Goal: Entertainment & Leisure: Consume media (video, audio)

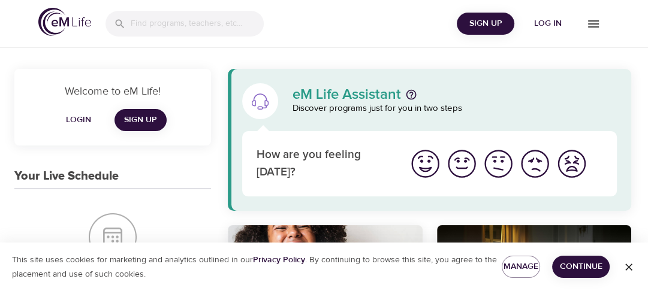
click at [591, 26] on icon "menu" at bounding box center [593, 24] width 14 height 14
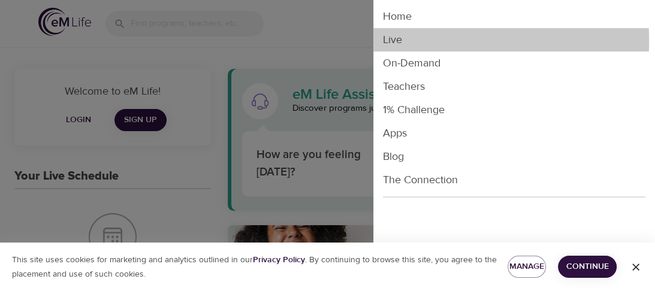
click at [392, 41] on li "Live" at bounding box center [515, 39] width 282 height 23
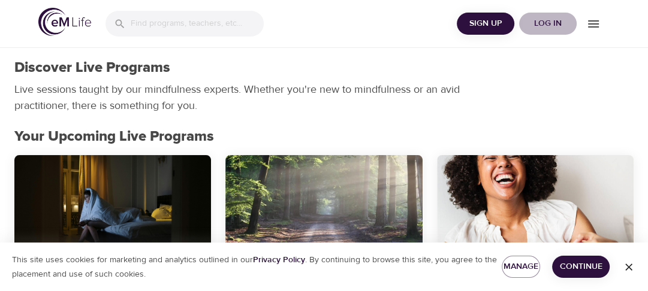
click at [541, 22] on span "Log in" at bounding box center [548, 23] width 48 height 15
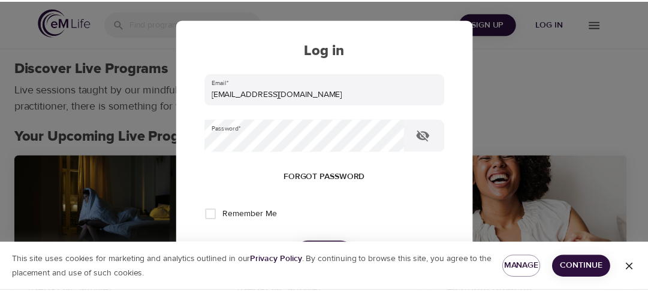
scroll to position [96, 0]
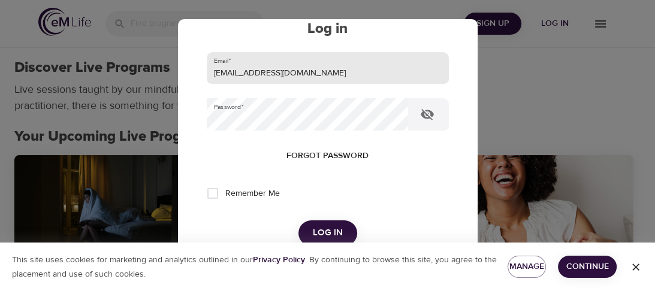
click at [280, 72] on input "[EMAIL_ADDRESS][DOMAIN_NAME]" at bounding box center [328, 68] width 242 height 32
type input "pamhong@msn.com"
click at [299, 221] on button "Log in" at bounding box center [328, 233] width 59 height 25
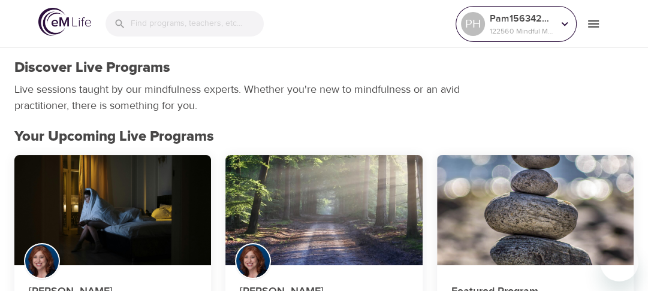
click at [564, 23] on icon at bounding box center [564, 23] width 13 height 13
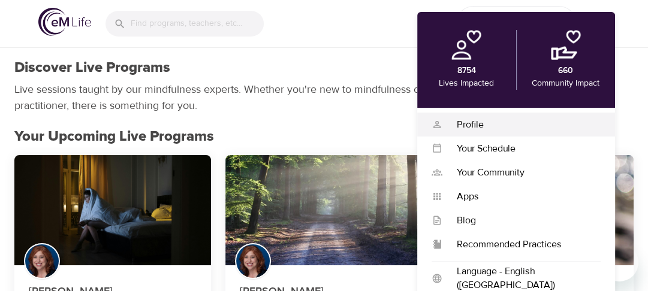
click at [465, 122] on div "Profile" at bounding box center [521, 125] width 158 height 14
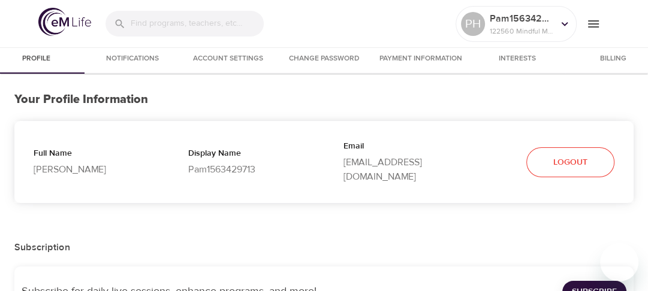
select select "10"
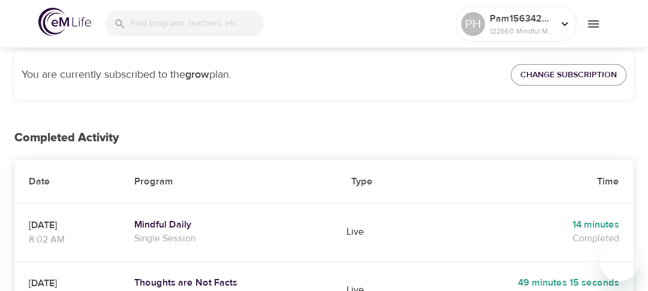
scroll to position [307, 0]
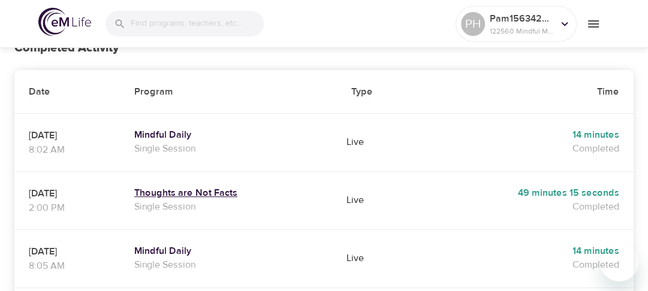
click at [198, 187] on h5 "Thoughts are Not Facts" at bounding box center [228, 193] width 188 height 13
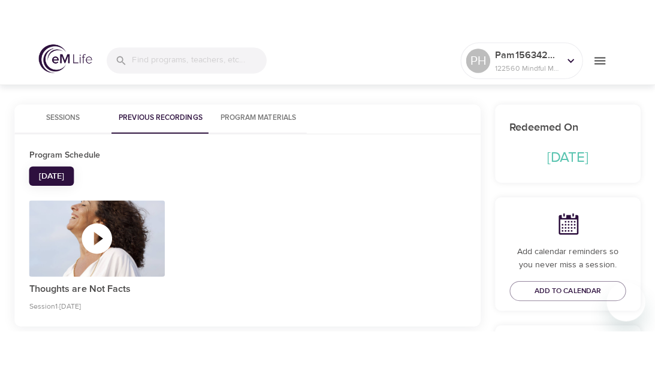
scroll to position [275, 0]
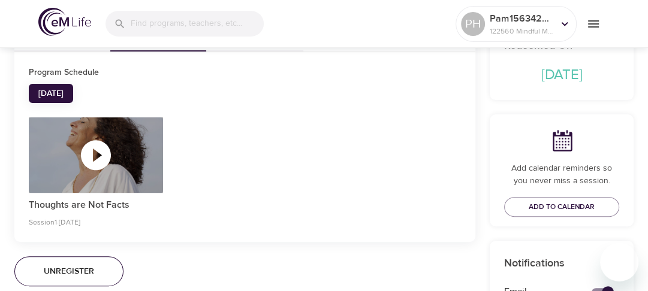
click at [94, 155] on icon "button" at bounding box center [96, 155] width 36 height 36
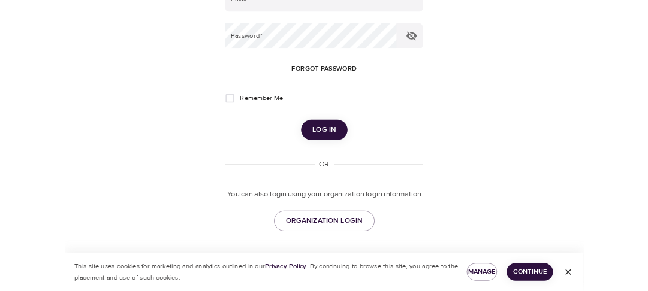
scroll to position [45, 0]
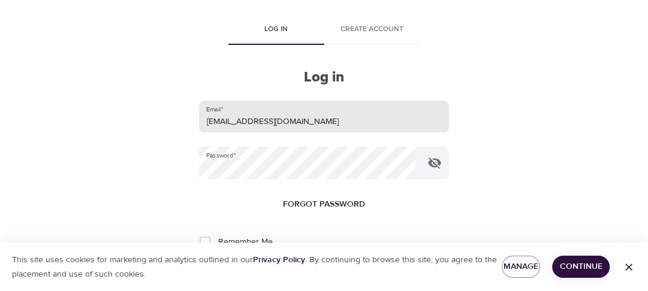
click at [276, 122] on input "[EMAIL_ADDRESS][DOMAIN_NAME]" at bounding box center [323, 117] width 249 height 32
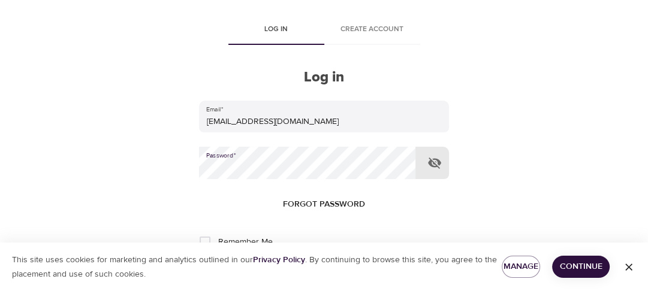
click at [295, 269] on button "Log in" at bounding box center [324, 281] width 59 height 25
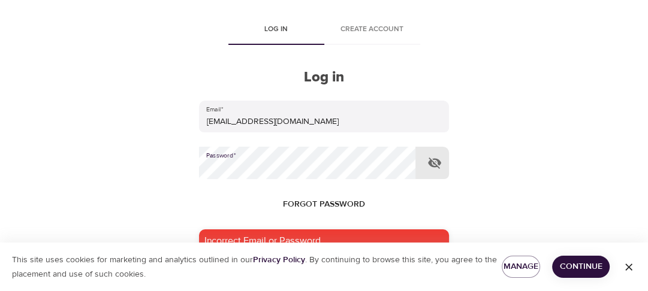
type input "[EMAIL_ADDRESS][DOMAIN_NAME]"
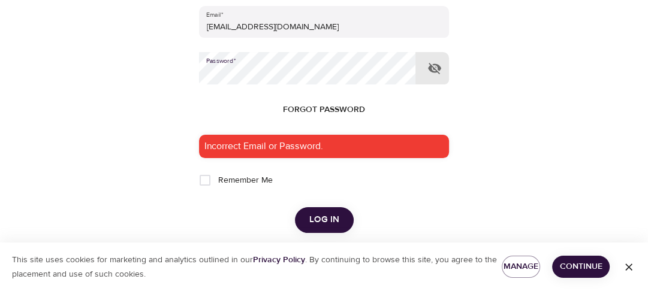
scroll to position [139, 0]
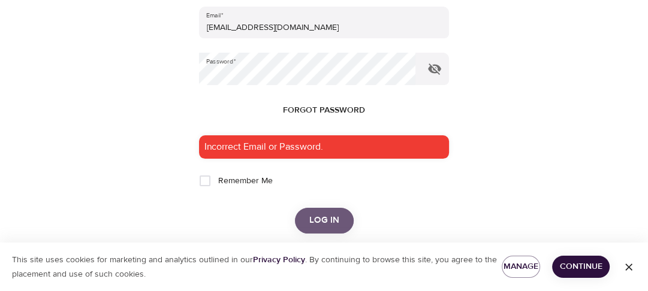
click at [327, 224] on span "Log in" at bounding box center [324, 221] width 30 height 16
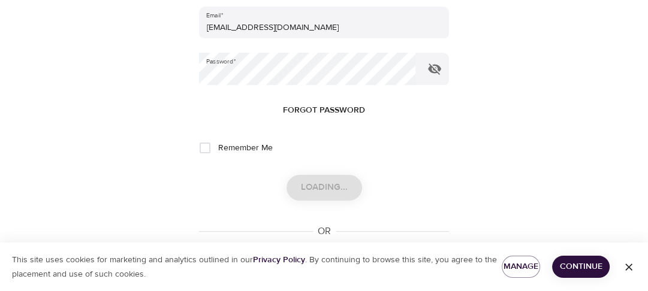
scroll to position [0, 0]
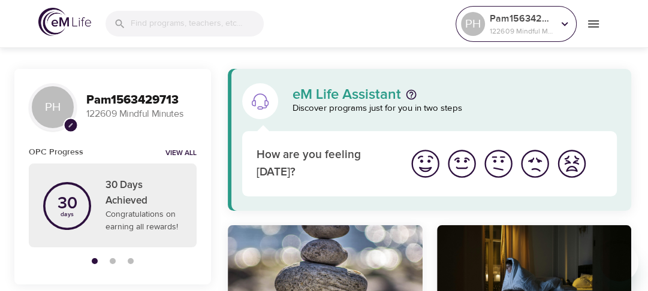
click at [565, 24] on icon at bounding box center [565, 24] width 7 height 4
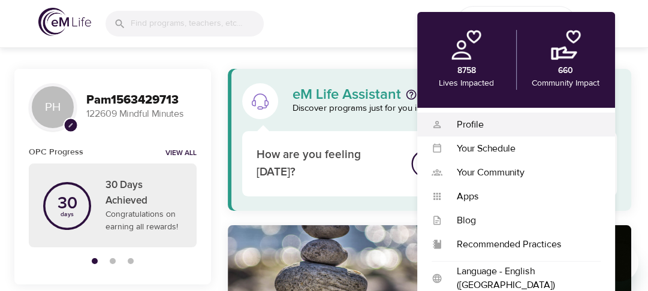
click at [474, 125] on div "Profile" at bounding box center [521, 125] width 158 height 14
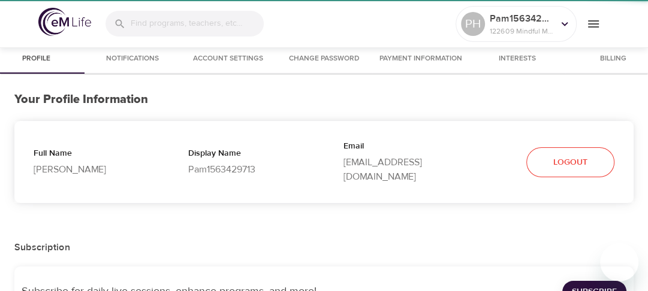
select select "10"
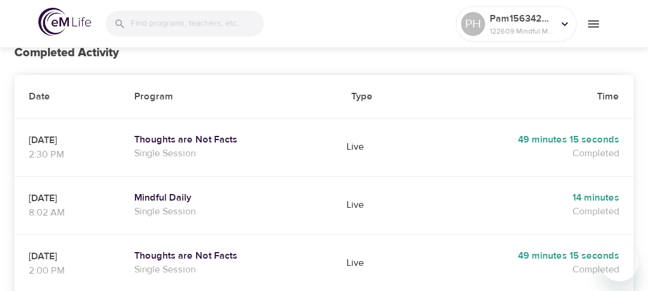
scroll to position [307, 0]
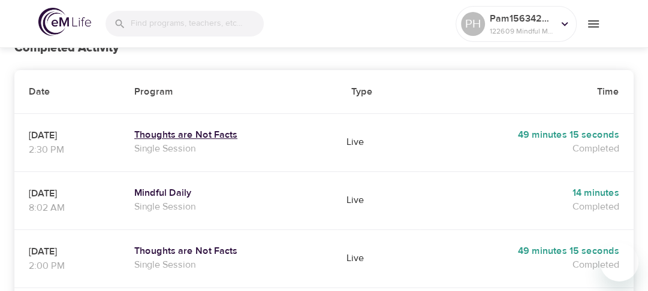
click at [194, 129] on h5 "Thoughts are Not Facts" at bounding box center [228, 135] width 188 height 13
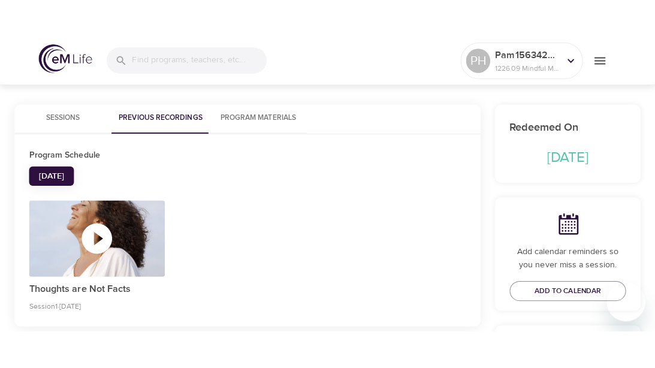
scroll to position [275, 0]
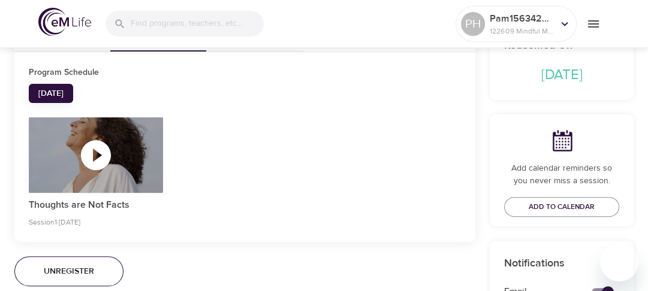
click at [97, 155] on icon "button" at bounding box center [96, 155] width 36 height 36
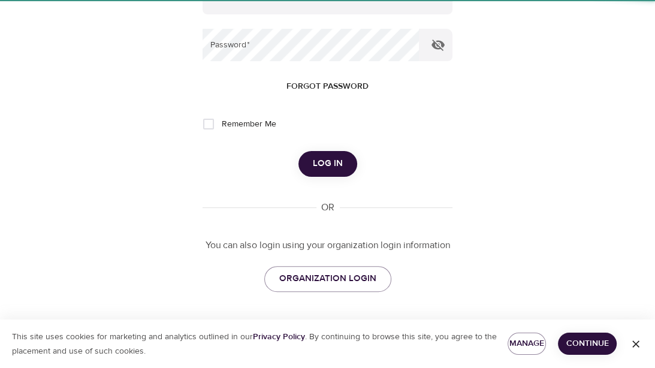
type input "[EMAIL_ADDRESS][DOMAIN_NAME]"
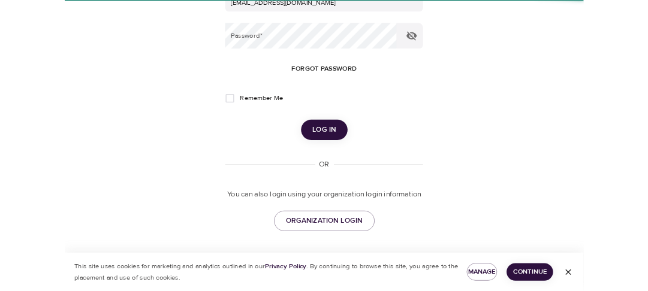
scroll to position [45, 0]
